Goal: Information Seeking & Learning: Learn about a topic

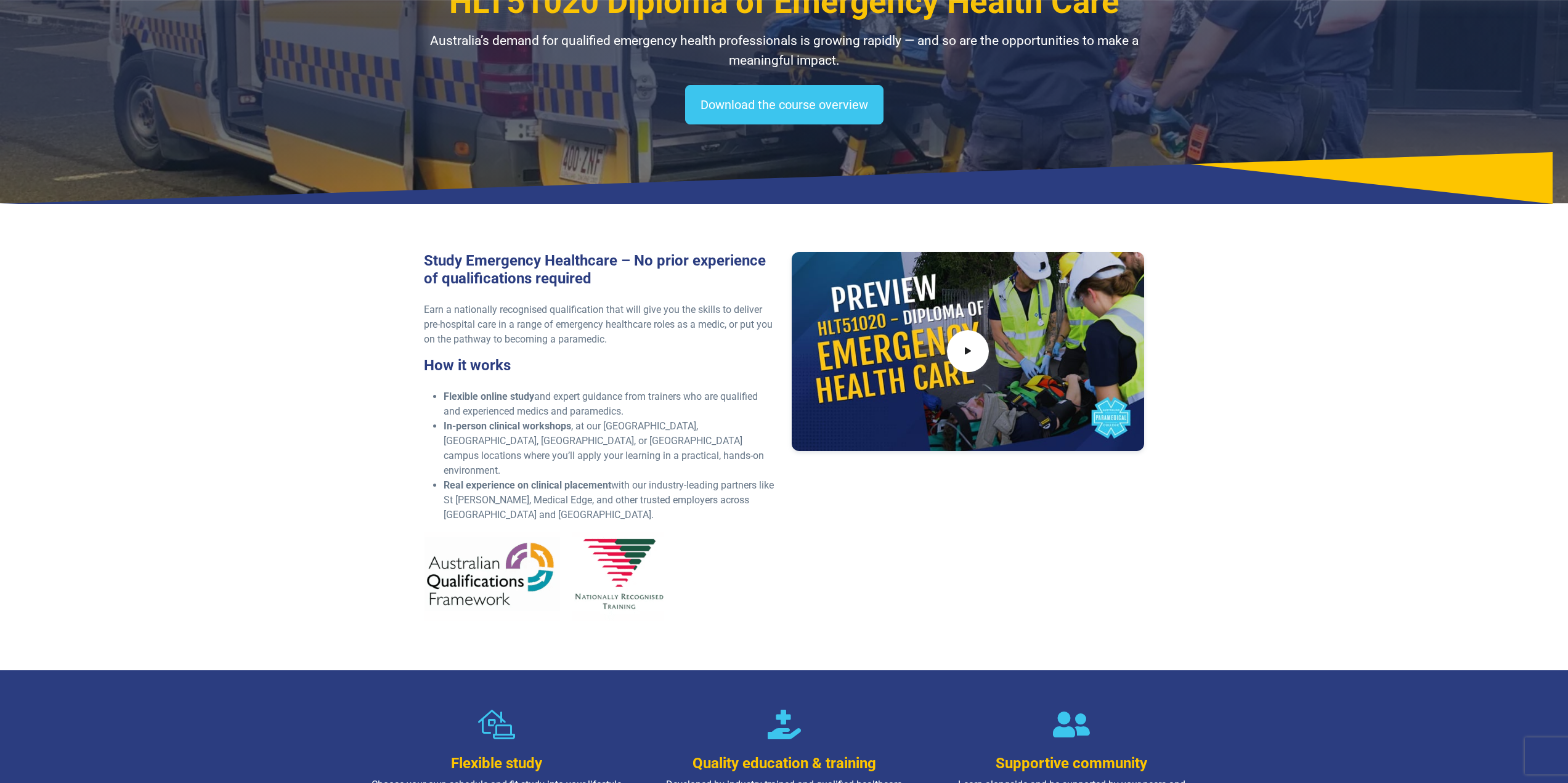
scroll to position [123, 0]
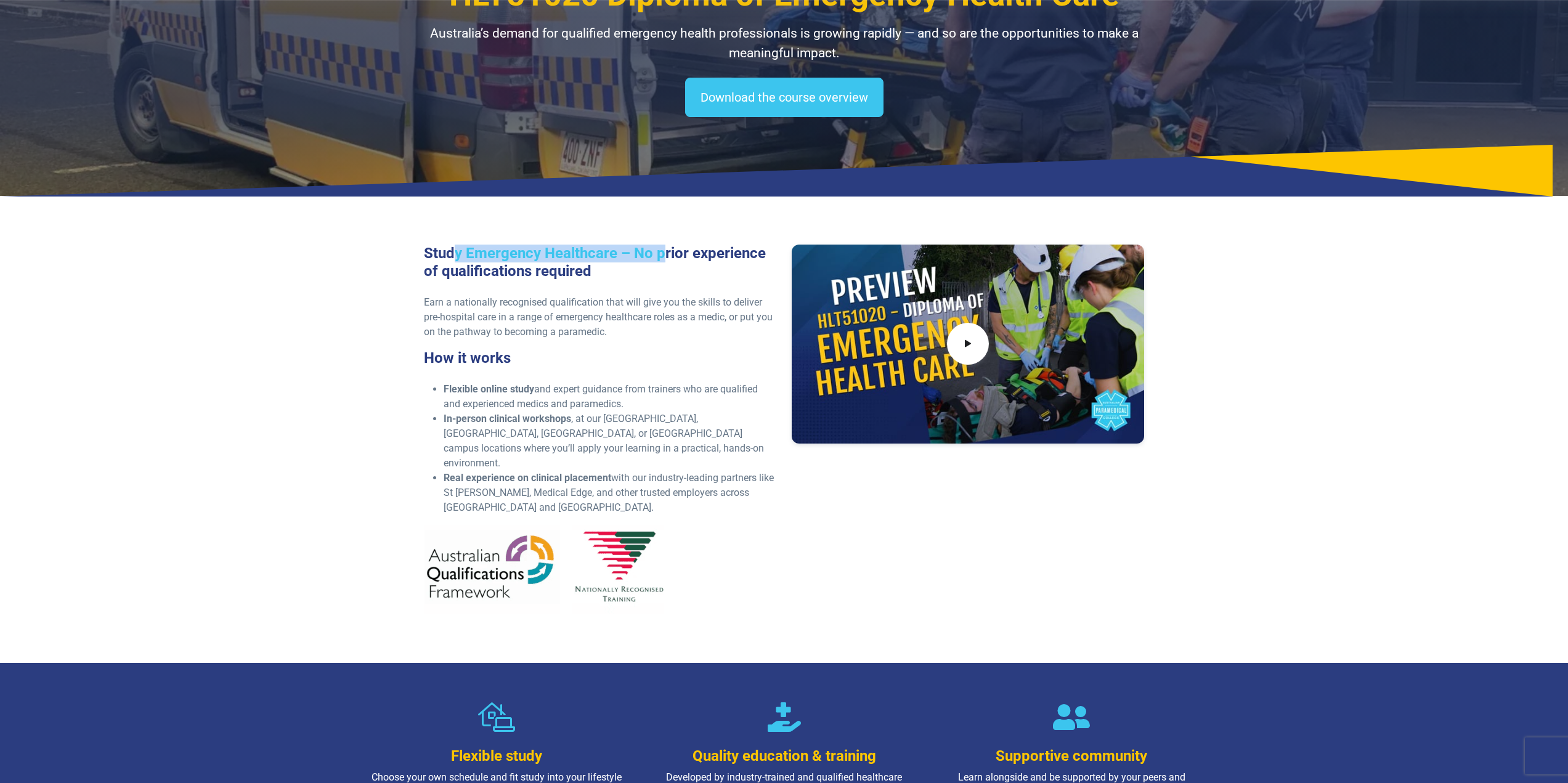
drag, startPoint x: 459, startPoint y: 244, endPoint x: 658, endPoint y: 265, distance: 200.1
click at [662, 261] on h3 "Study Emergency Healthcare – No prior experience of qualifications required" at bounding box center [600, 262] width 353 height 36
click at [623, 271] on h3 "Study Emergency Healthcare – No prior experience of qualifications required" at bounding box center [600, 262] width 353 height 36
drag, startPoint x: 636, startPoint y: 251, endPoint x: 748, endPoint y: 266, distance: 113.0
click at [768, 262] on h3 "Study Emergency Healthcare – No prior experience of qualifications required" at bounding box center [600, 262] width 353 height 36
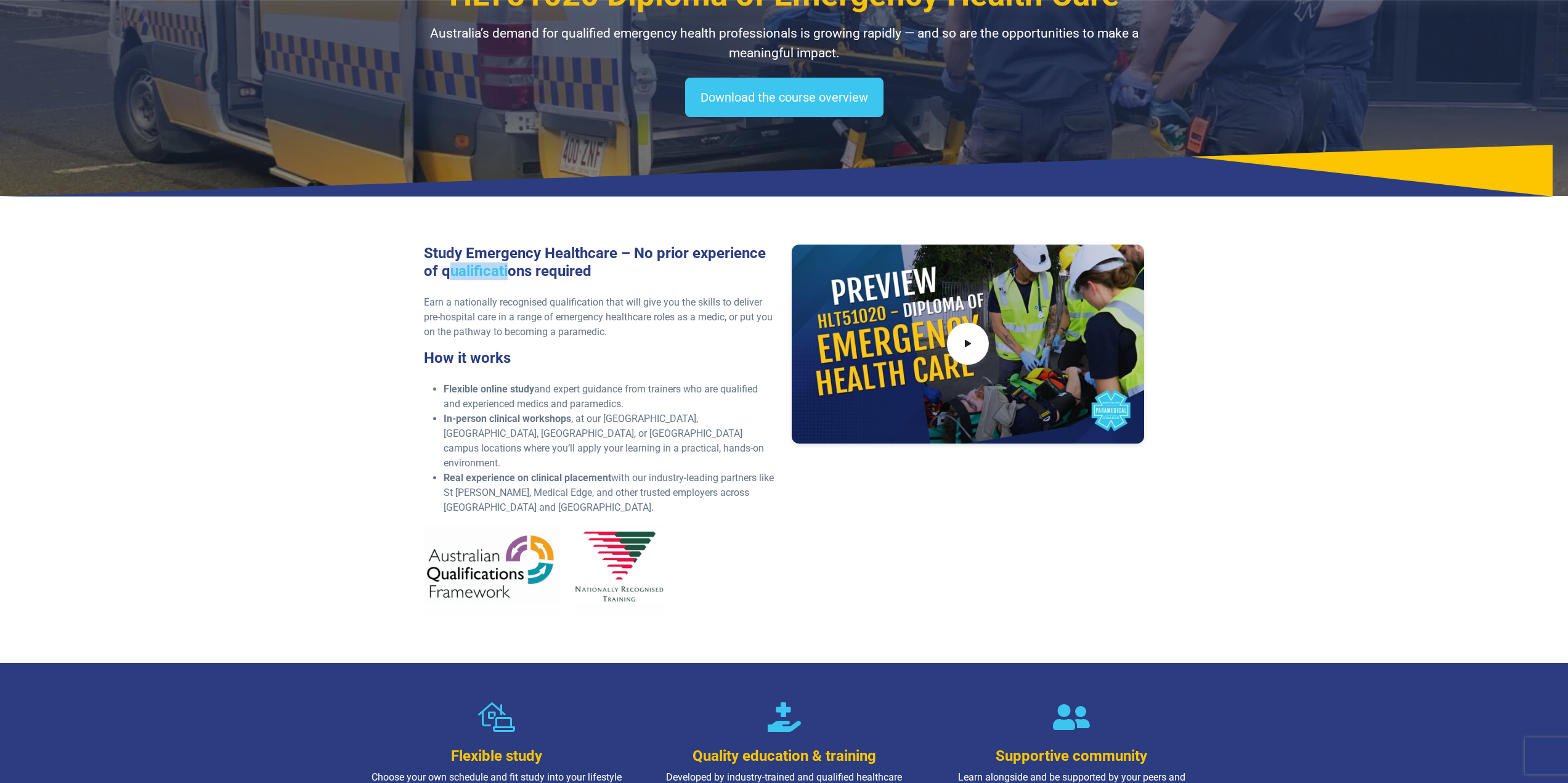
drag, startPoint x: 454, startPoint y: 265, endPoint x: 502, endPoint y: 276, distance: 49.2
click at [505, 270] on h3 "Study Emergency Healthcare – No prior experience of qualifications required" at bounding box center [600, 262] width 353 height 36
drag, startPoint x: 454, startPoint y: 309, endPoint x: 737, endPoint y: 313, distance: 283.0
click at [737, 313] on p "Earn a nationally recognised qualification that will give you the skills to del…" at bounding box center [600, 317] width 353 height 44
click at [509, 318] on p "Earn a nationally recognised qualification that will give you the skills to del…" at bounding box center [600, 317] width 353 height 44
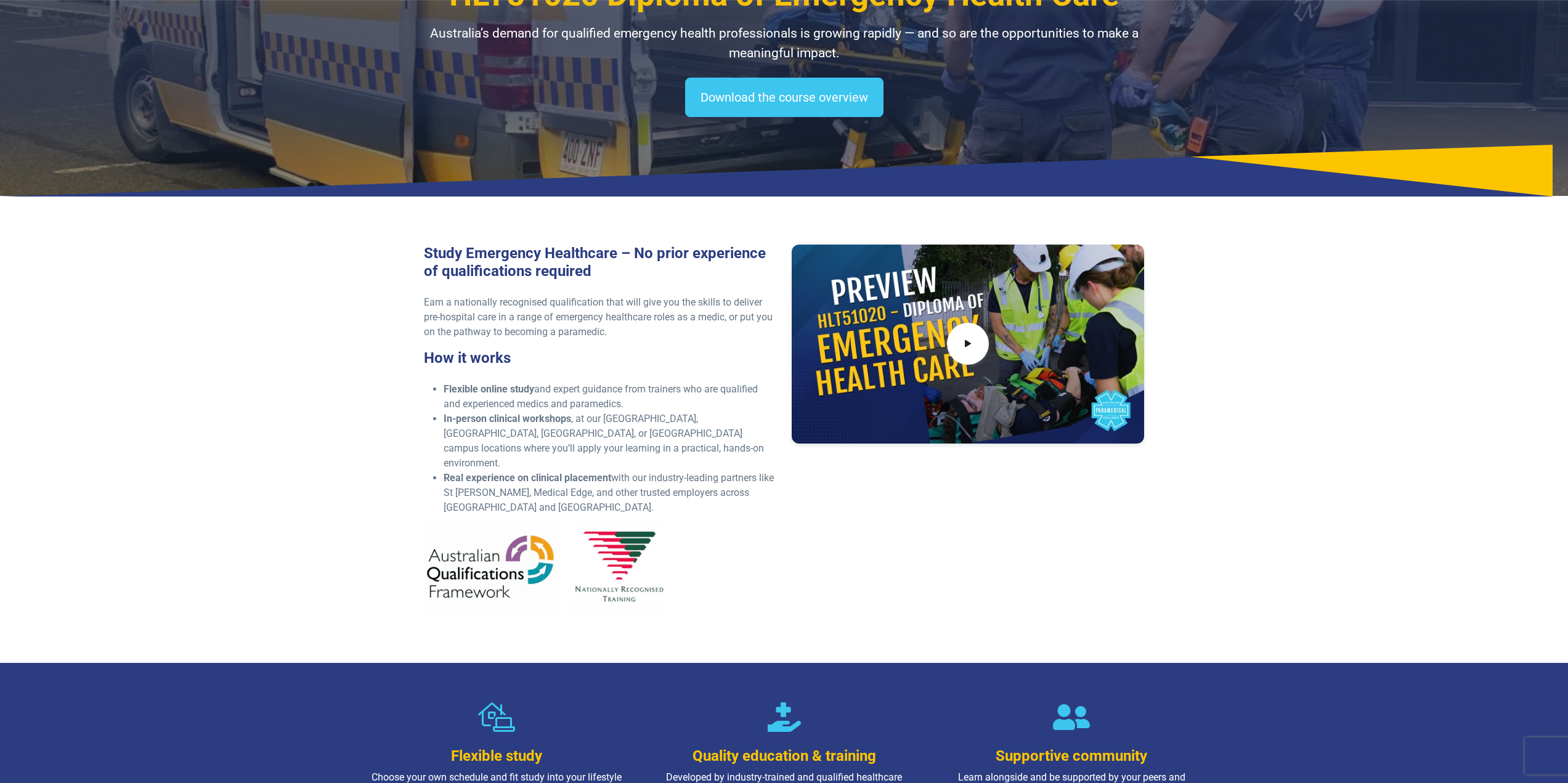
click at [615, 336] on p "Earn a nationally recognised qualification that will give you the skills to del…" at bounding box center [600, 317] width 353 height 44
drag, startPoint x: 671, startPoint y: 312, endPoint x: 734, endPoint y: 316, distance: 63.1
click at [734, 315] on p "Earn a nationally recognised qualification that will give you the skills to del…" at bounding box center [600, 317] width 353 height 44
drag, startPoint x: 454, startPoint y: 462, endPoint x: 730, endPoint y: 470, distance: 276.1
click at [730, 471] on li "Real experience on clinical placement with our industry-leading partners like […" at bounding box center [610, 493] width 334 height 44
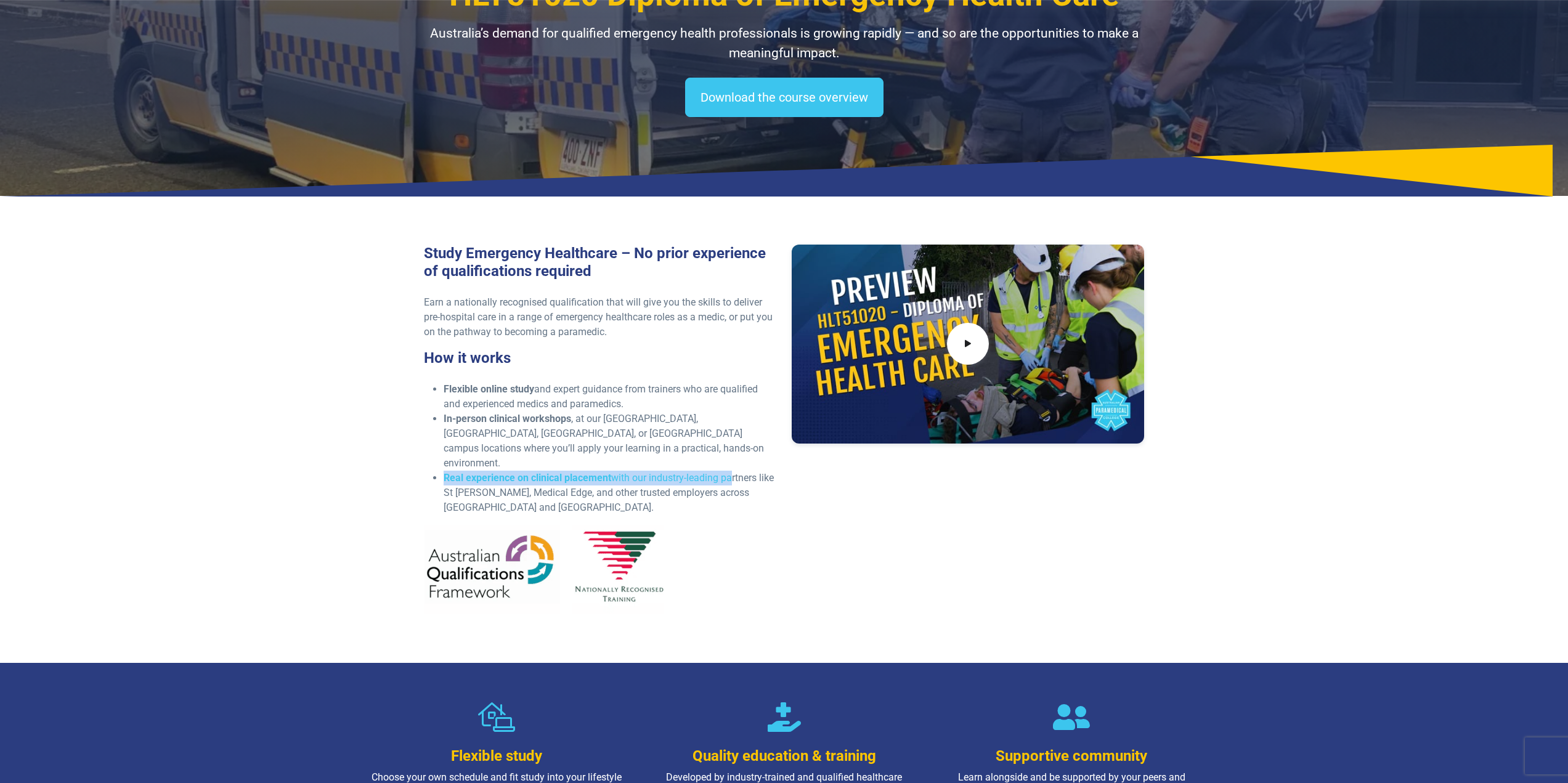
click at [607, 472] on strong "Real experience on clinical placement" at bounding box center [527, 478] width 167 height 11
drag, startPoint x: 478, startPoint y: 472, endPoint x: 750, endPoint y: 482, distance: 272.2
click at [750, 482] on li "Real experience on clinical placement with our industry-leading partners like […" at bounding box center [610, 493] width 334 height 44
click at [531, 491] on li "Real experience on clinical placement with our industry-leading partners like […" at bounding box center [610, 493] width 334 height 44
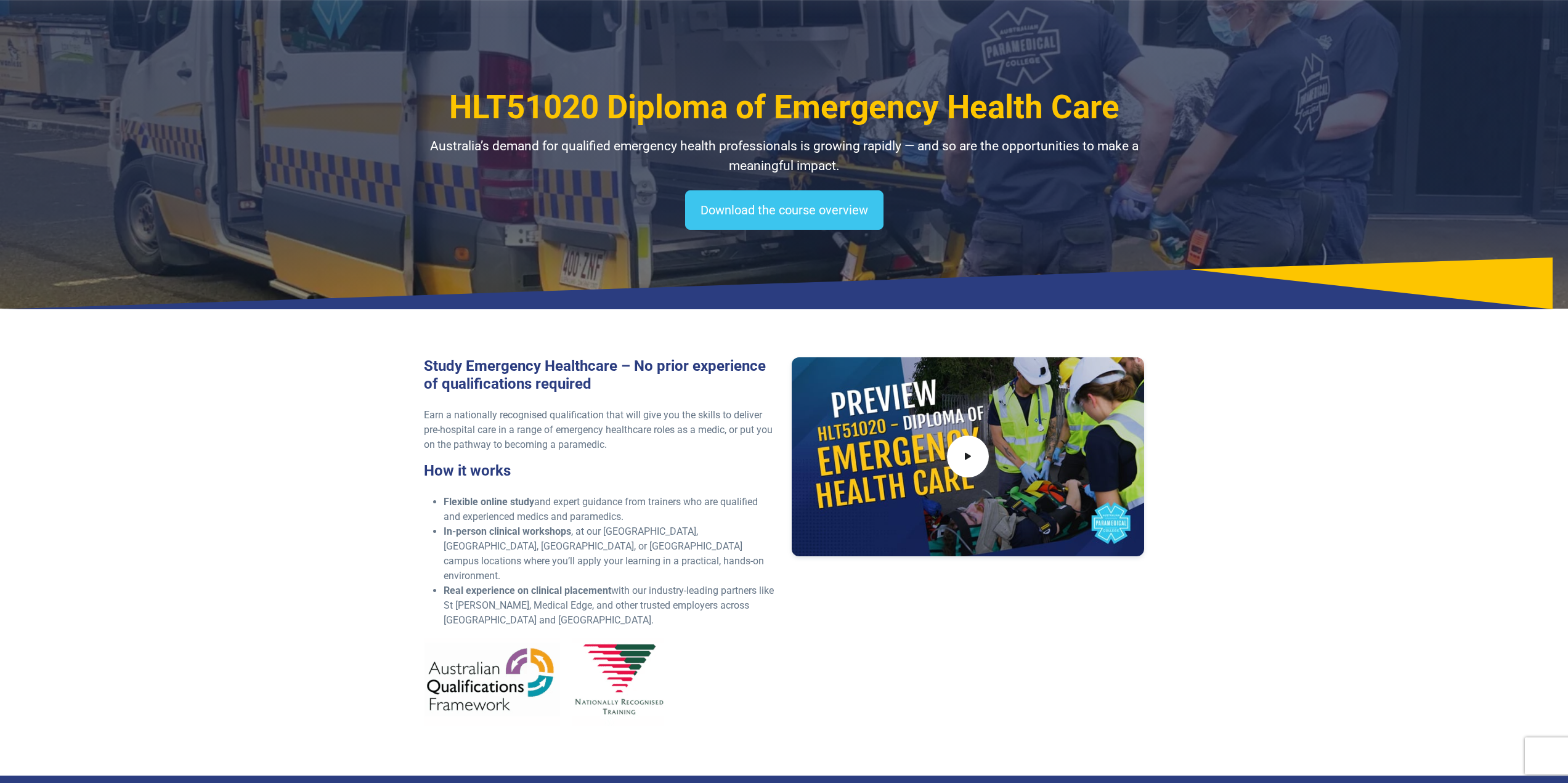
scroll to position [0, 0]
